Goal: Task Accomplishment & Management: Use online tool/utility

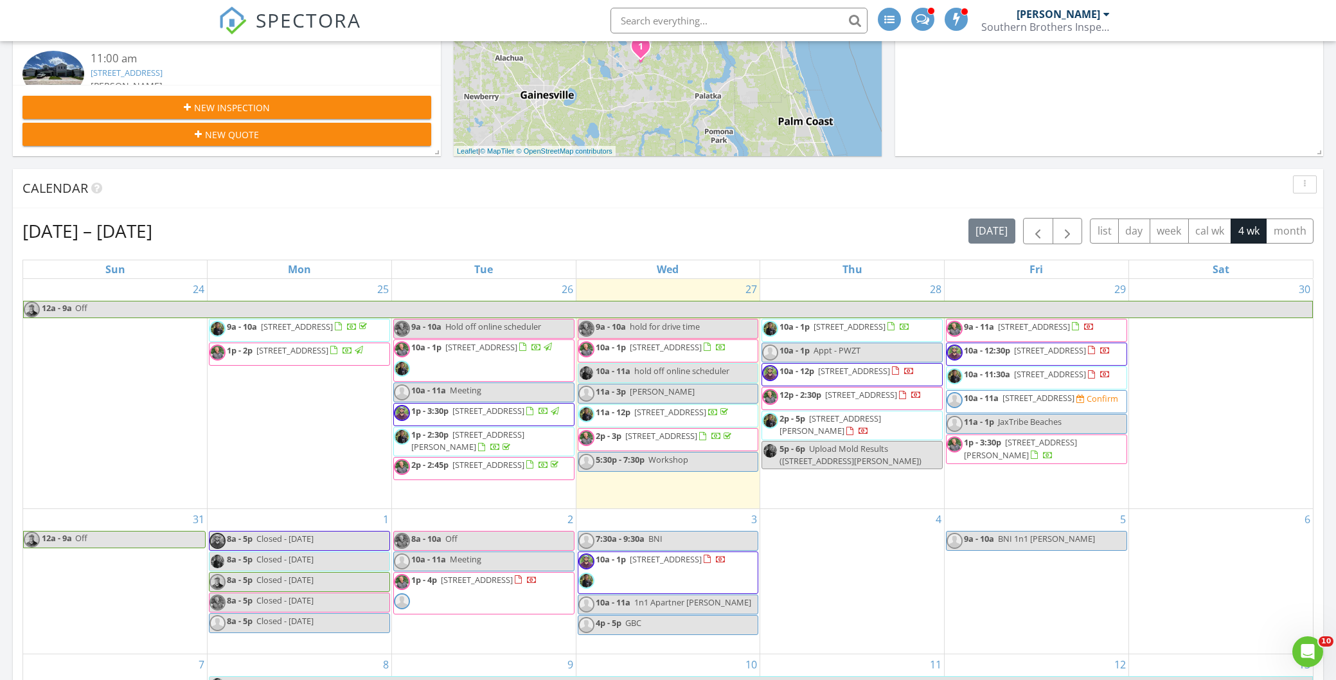
scroll to position [355, 0]
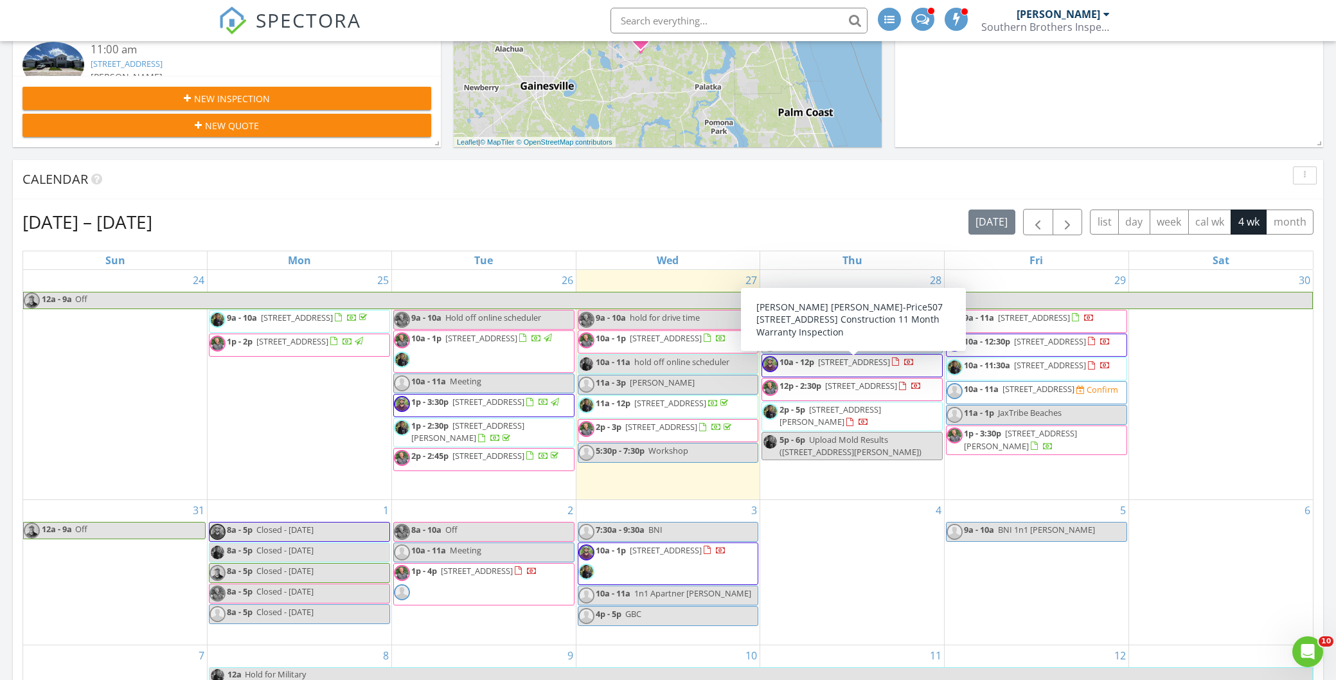
click at [852, 368] on span "[STREET_ADDRESS]" at bounding box center [854, 362] width 72 height 12
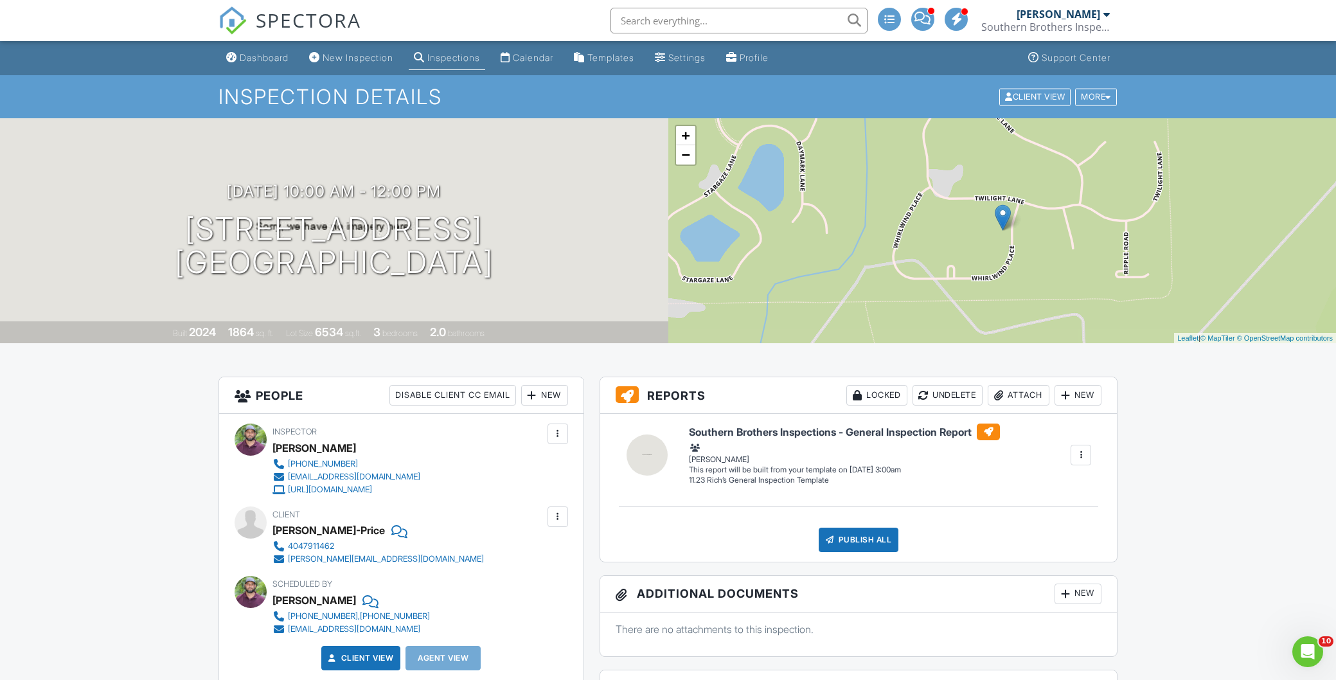
click at [461, 55] on div "Inspections" at bounding box center [453, 57] width 53 height 11
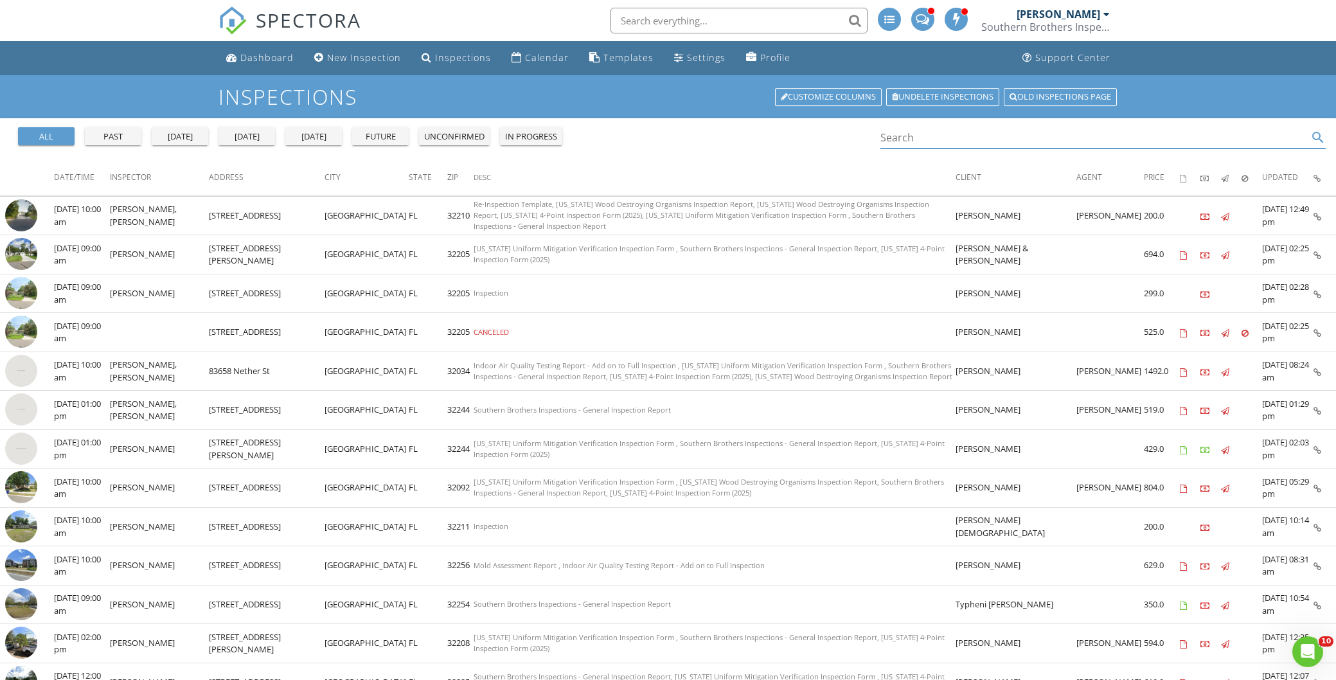
click at [933, 134] on input "Search" at bounding box center [1094, 137] width 428 height 21
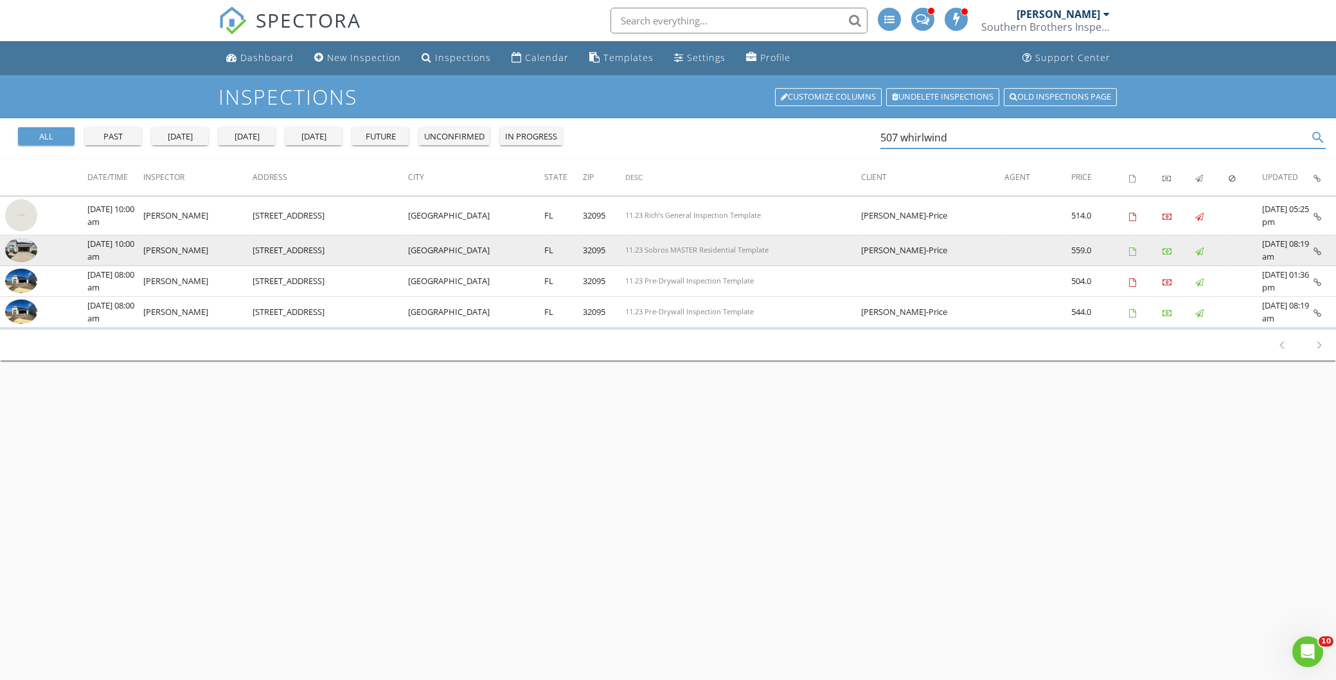
type input "507 whirlwind"
click at [24, 249] on img at bounding box center [21, 250] width 32 height 24
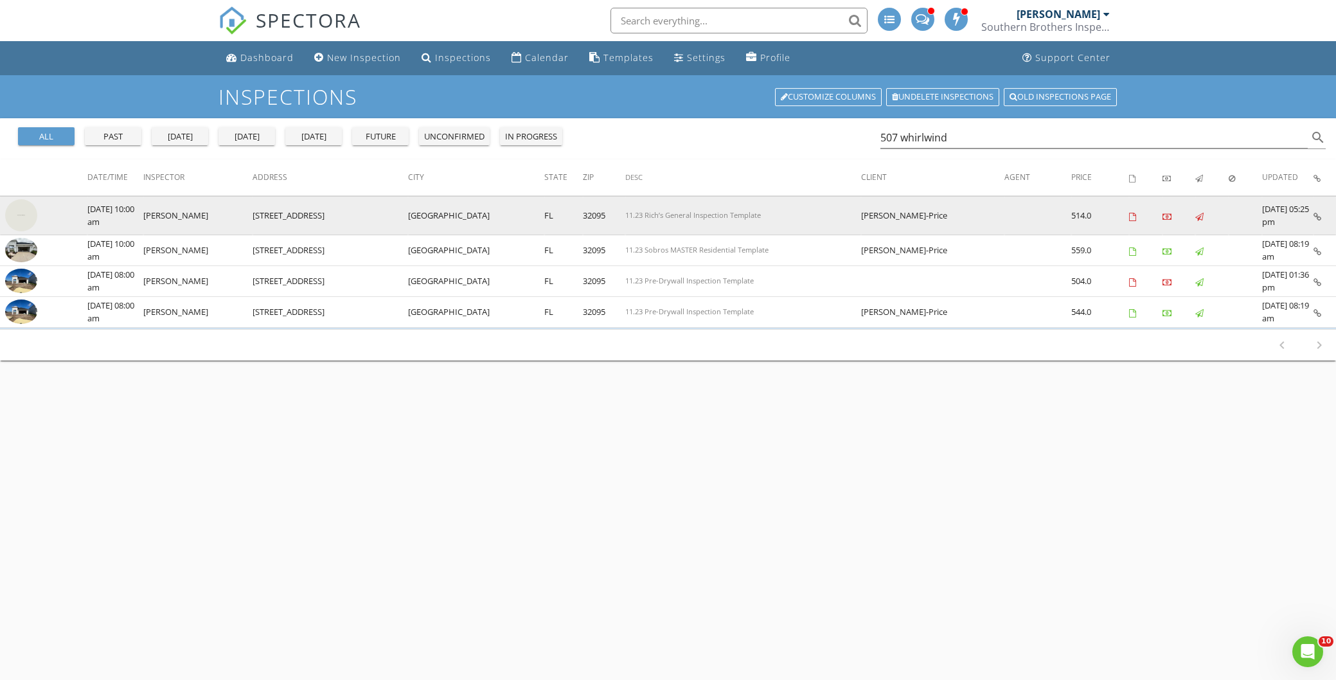
click at [21, 213] on img at bounding box center [21, 215] width 32 height 32
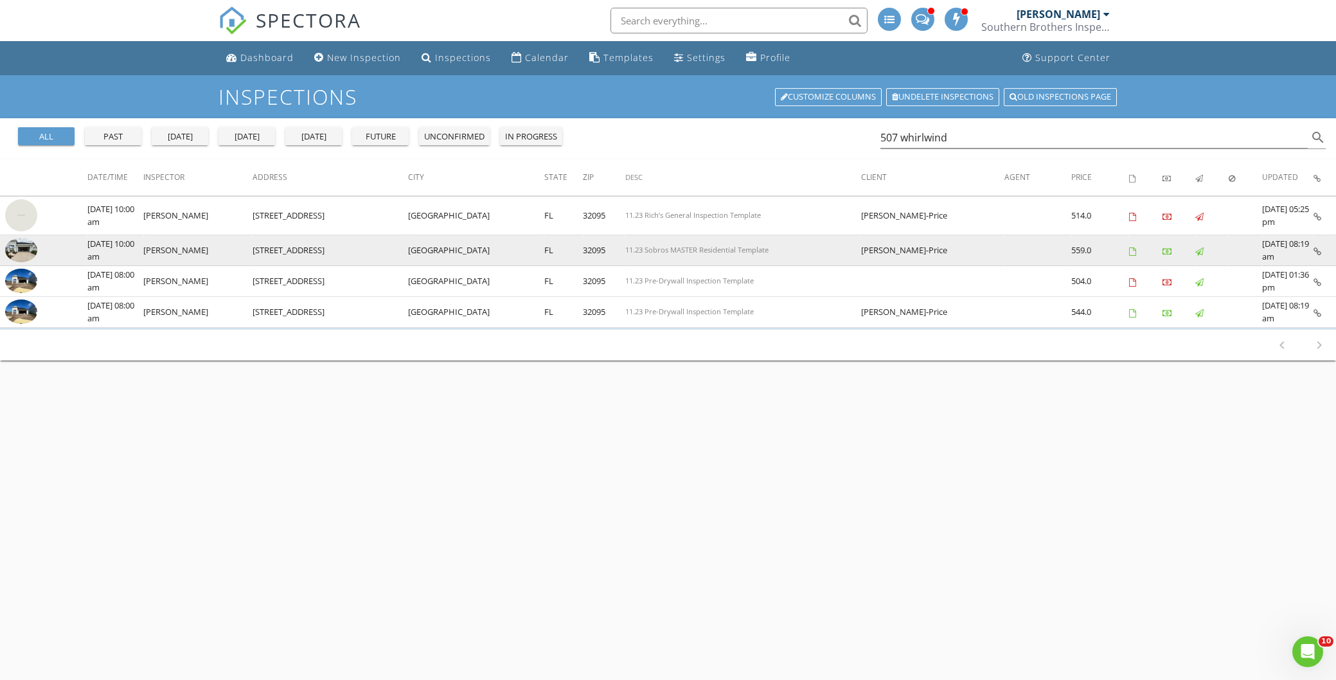
click at [26, 249] on img at bounding box center [21, 250] width 32 height 24
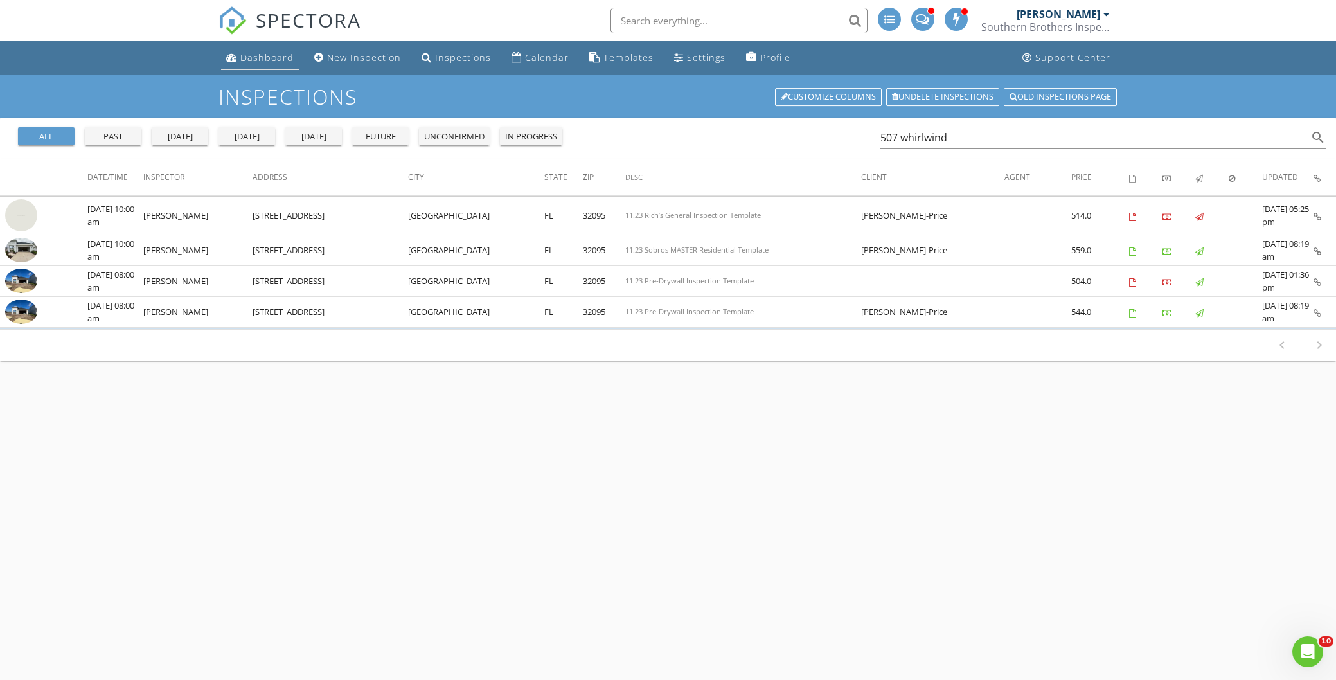
click at [266, 54] on div "Dashboard" at bounding box center [266, 57] width 53 height 12
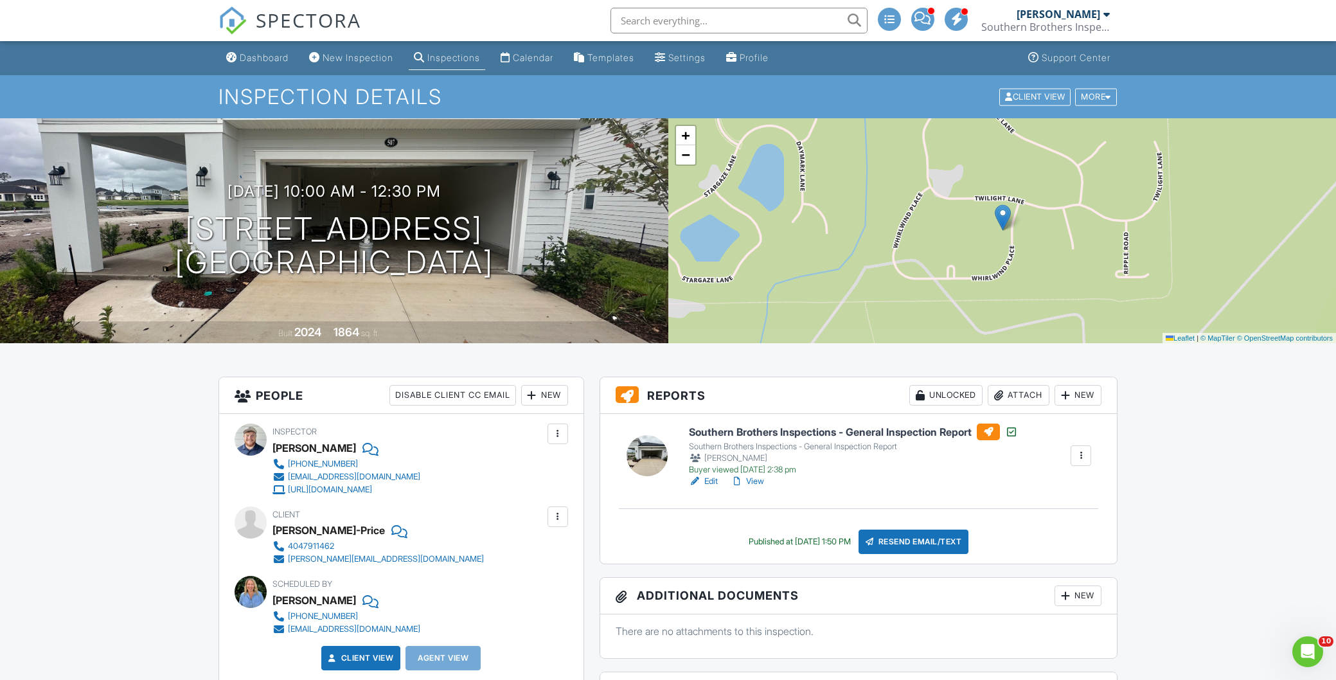
click at [754, 481] on link "View" at bounding box center [747, 481] width 33 height 13
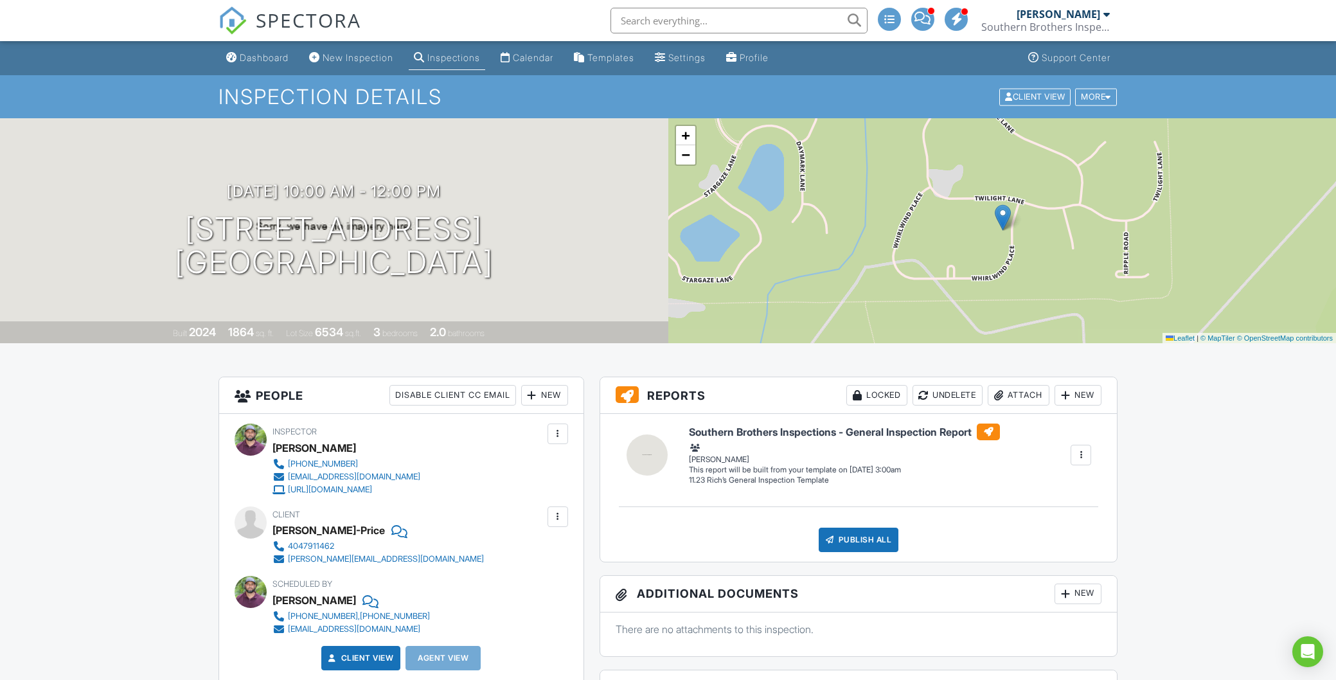
click at [1081, 454] on div at bounding box center [1081, 455] width 13 height 13
click at [1033, 478] on div "Build Now" at bounding box center [1034, 479] width 103 height 15
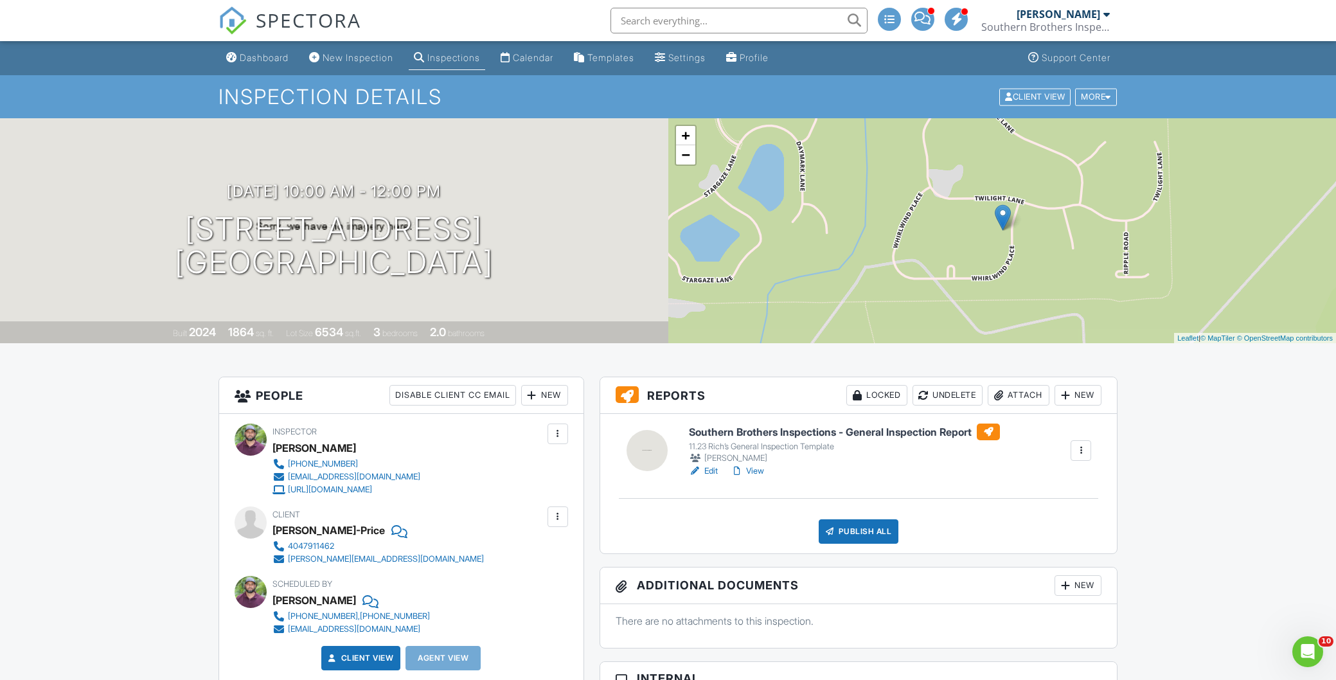
click at [713, 471] on link "Edit" at bounding box center [703, 471] width 29 height 13
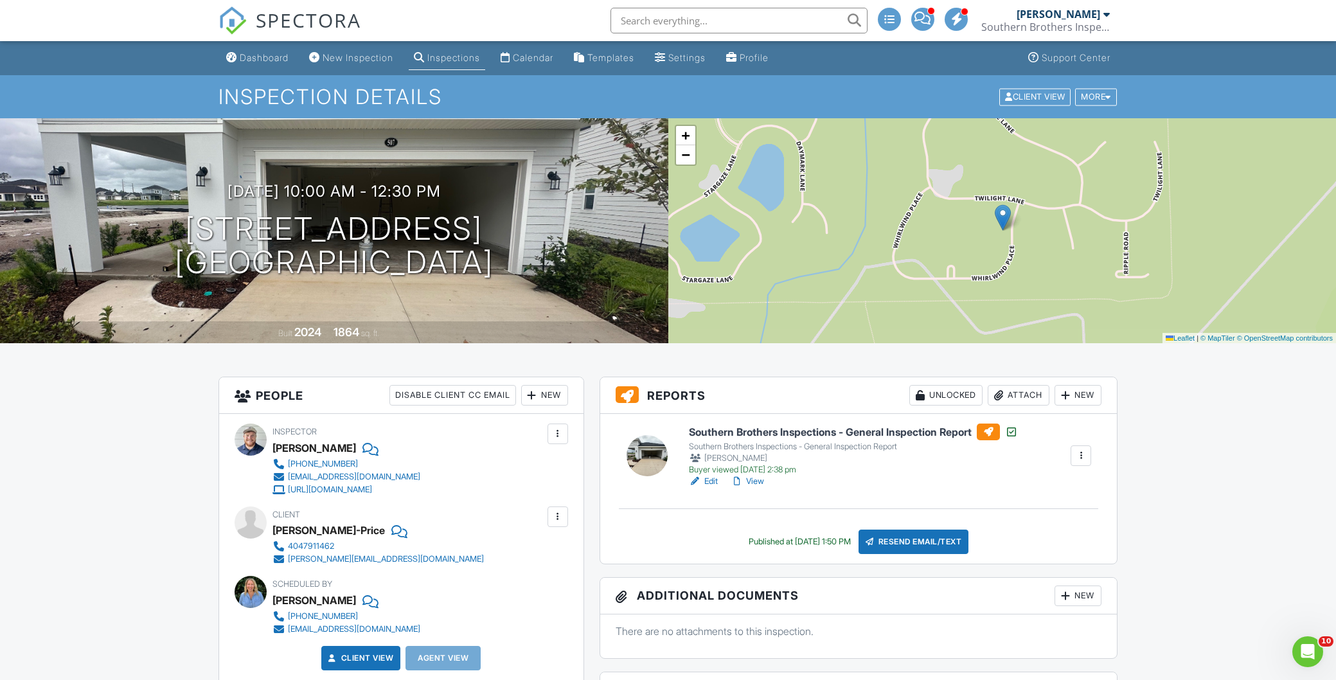
click at [758, 481] on link "View" at bounding box center [747, 481] width 33 height 13
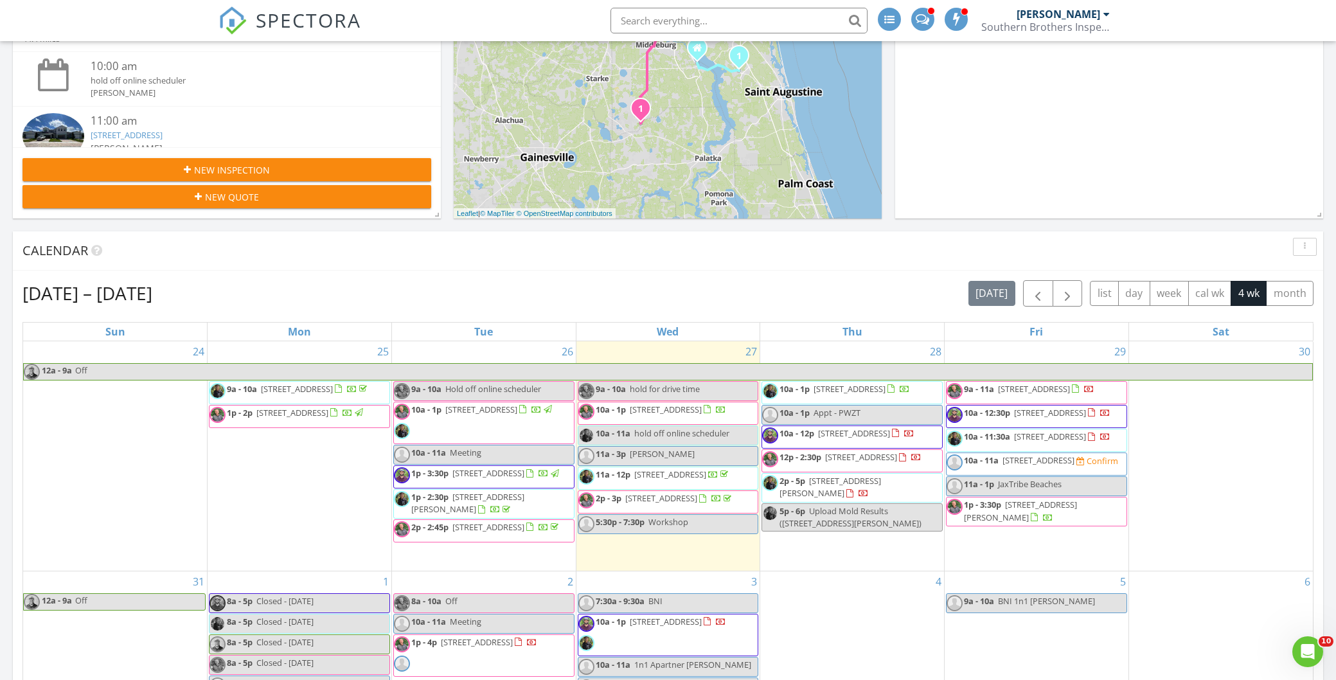
scroll to position [285, 0]
